Goal: Information Seeking & Learning: Learn about a topic

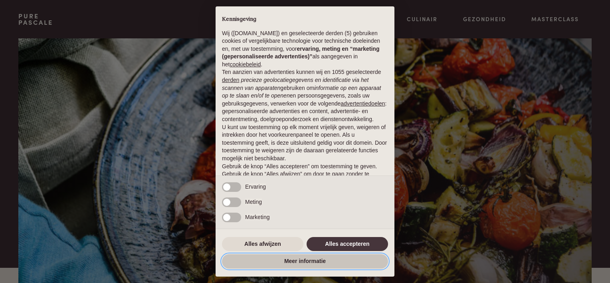
click at [309, 263] on button "Meer informatie" at bounding box center [305, 261] width 166 height 14
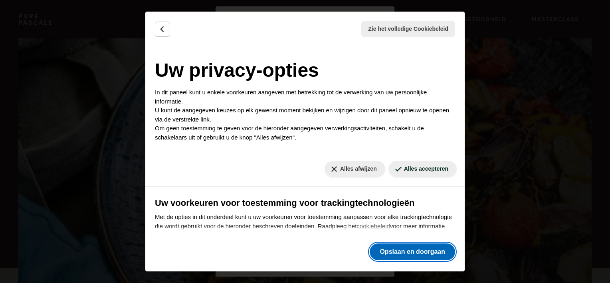
click at [418, 250] on button "Opslaan en doorgaan" at bounding box center [412, 251] width 85 height 17
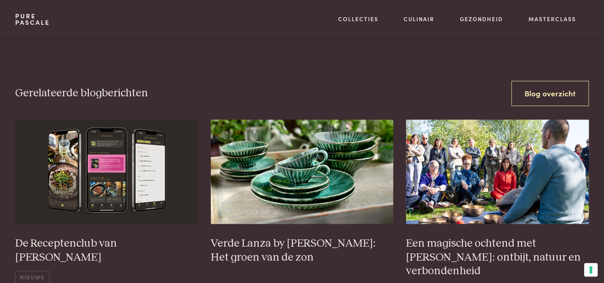
scroll to position [998, 0]
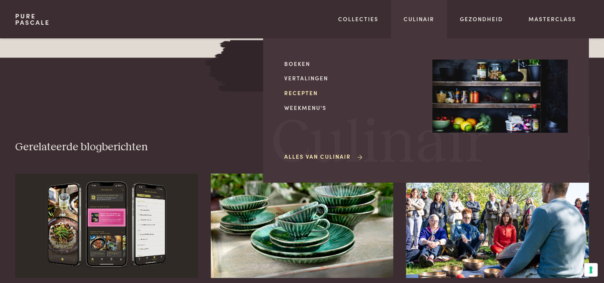
click at [303, 93] on link "Recepten" at bounding box center [351, 93] width 135 height 8
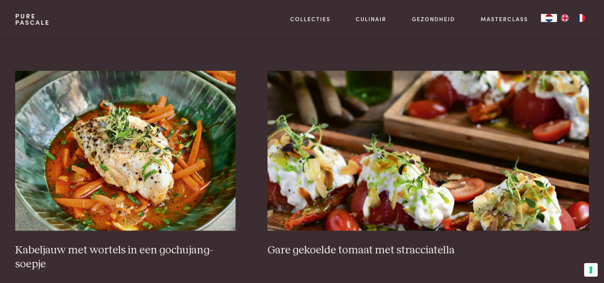
scroll to position [559, 0]
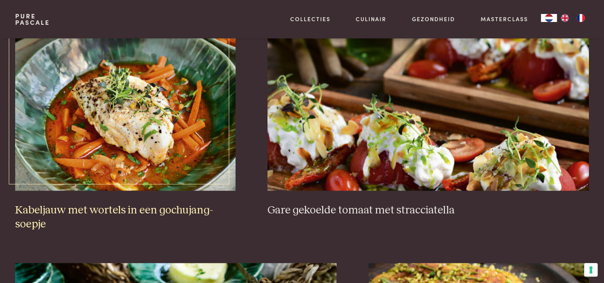
click at [132, 158] on img at bounding box center [125, 111] width 220 height 160
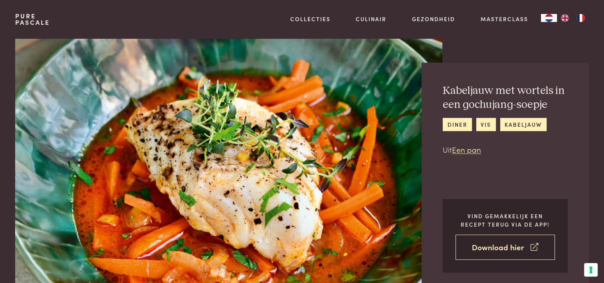
click at [509, 243] on link "Download hier" at bounding box center [505, 246] width 99 height 25
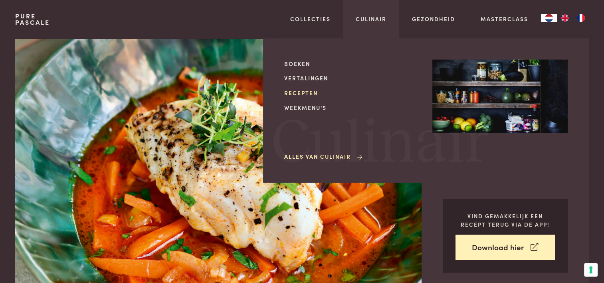
click at [305, 90] on link "Recepten" at bounding box center [351, 93] width 135 height 8
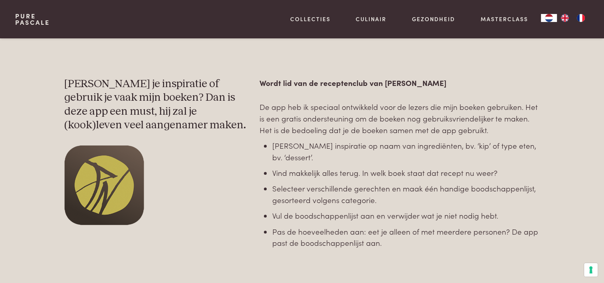
scroll to position [240, 0]
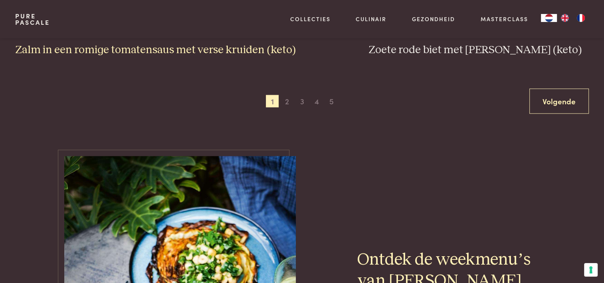
scroll to position [1517, 0]
